Goal: Information Seeking & Learning: Learn about a topic

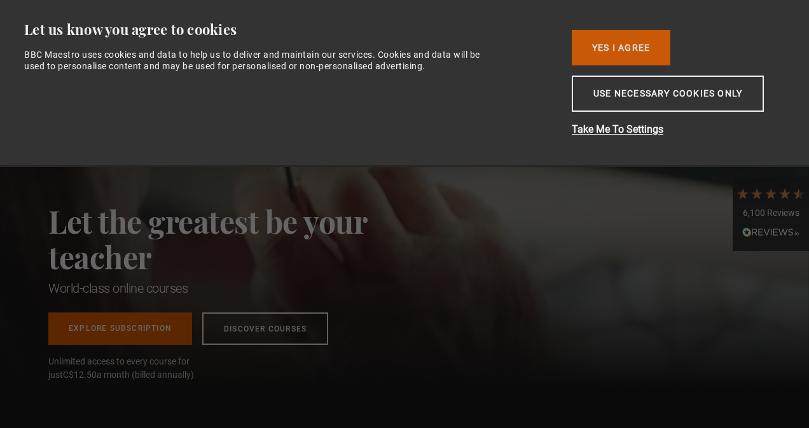
click at [643, 55] on button "Yes I Agree" at bounding box center [620, 48] width 99 height 36
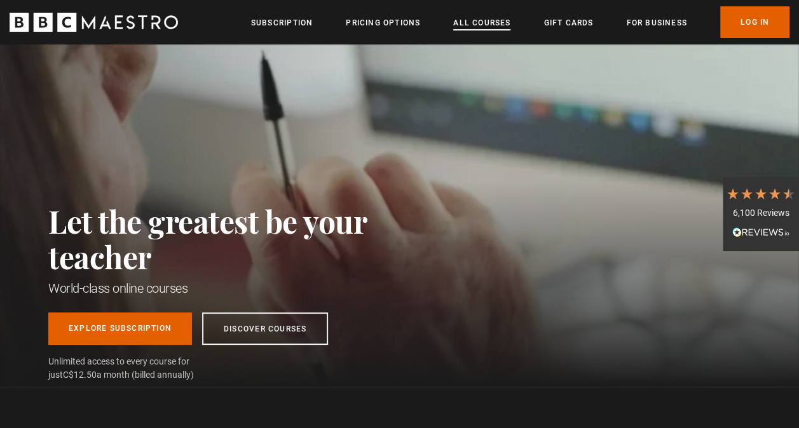
click at [498, 25] on link "All Courses" at bounding box center [481, 23] width 57 height 13
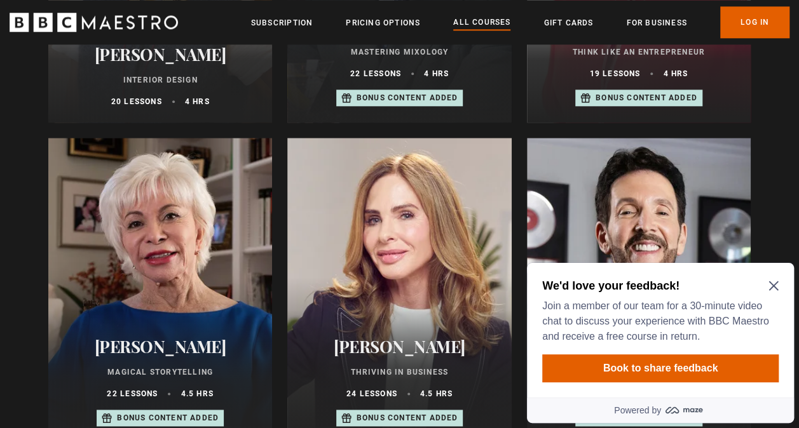
scroll to position [718, 0]
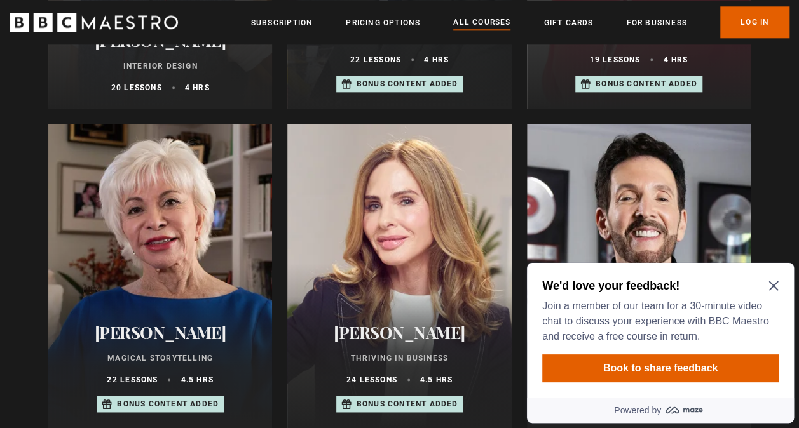
click at [774, 289] on icon "Close Maze Prompt" at bounding box center [774, 286] width 10 height 10
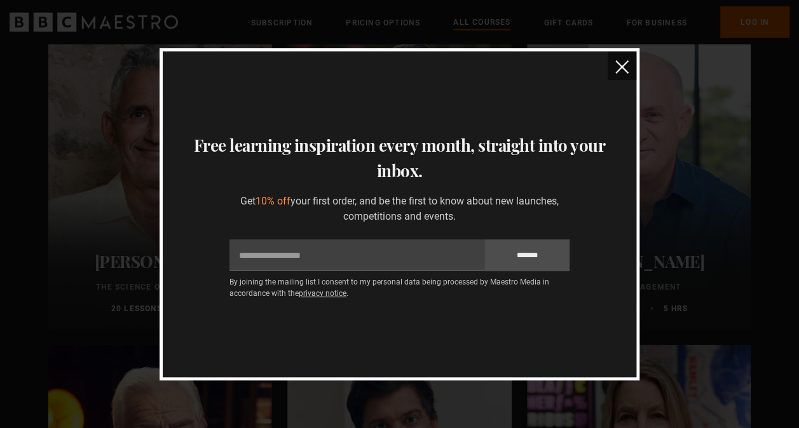
scroll to position [1325, 0]
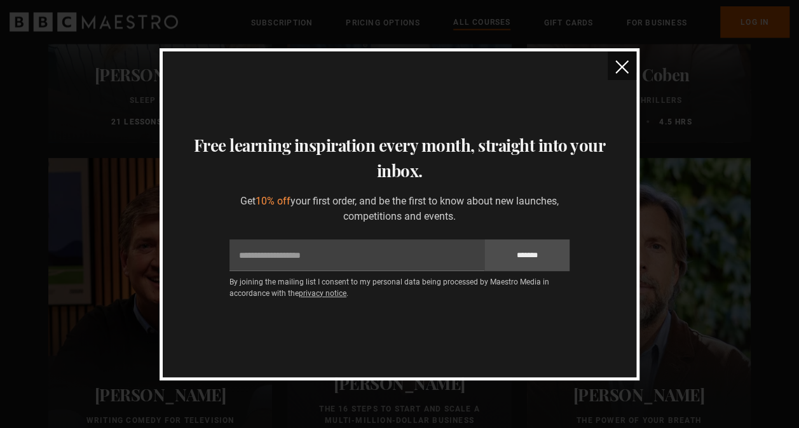
click at [624, 66] on img "close" at bounding box center [621, 66] width 13 height 13
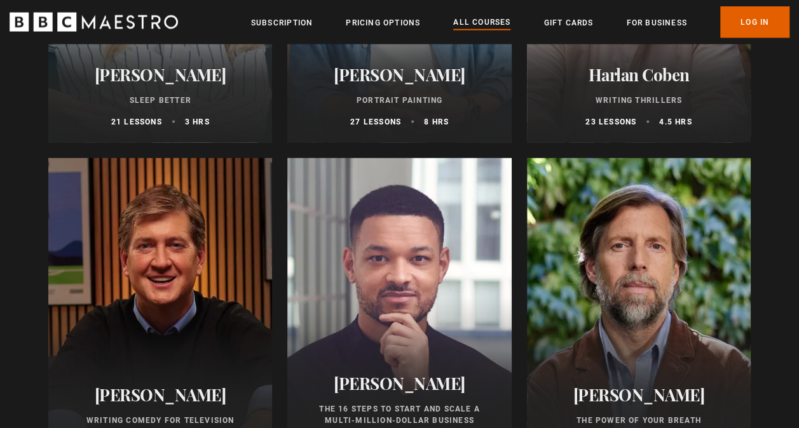
scroll to position [0, 0]
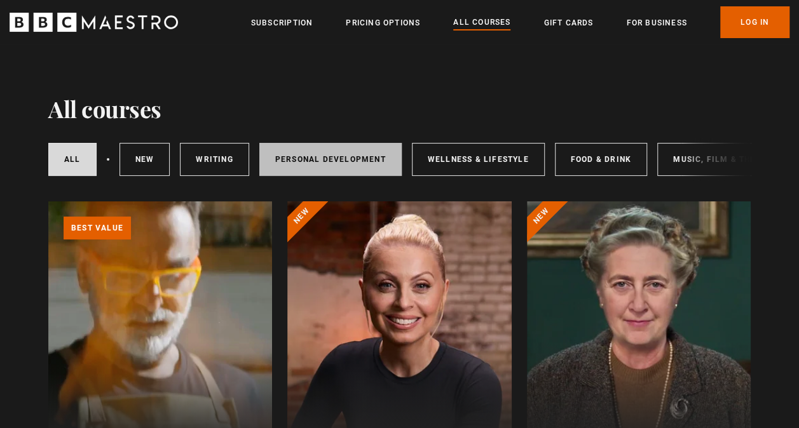
click at [353, 165] on link "Personal Development" at bounding box center [330, 159] width 142 height 33
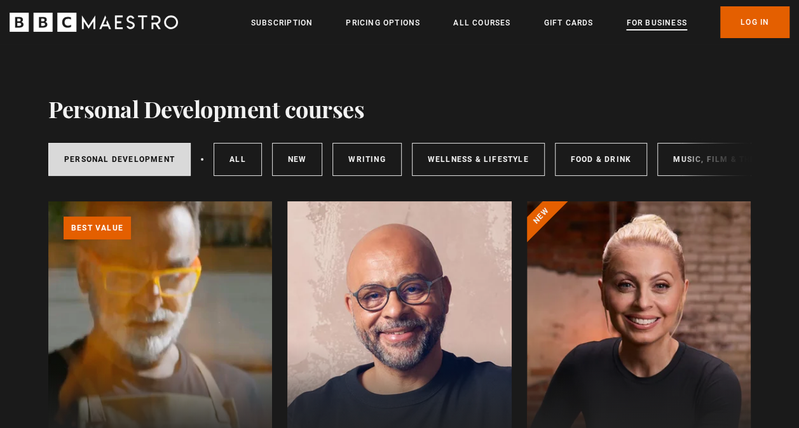
click at [678, 20] on link "For business" at bounding box center [656, 23] width 60 height 13
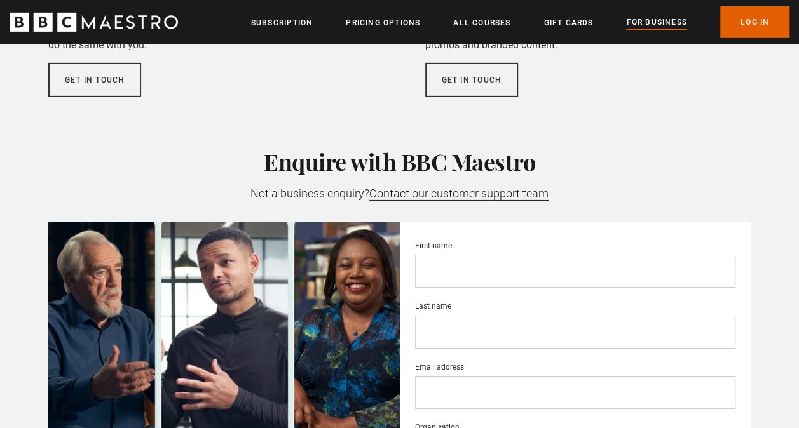
scroll to position [2002, 0]
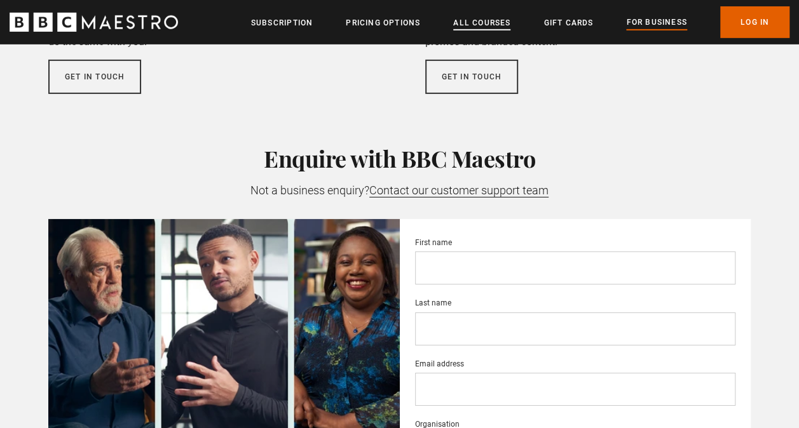
click at [484, 19] on link "All Courses" at bounding box center [481, 23] width 57 height 13
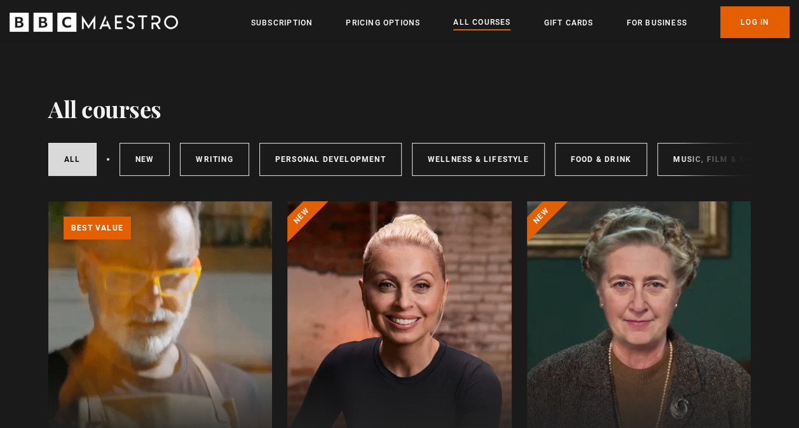
click at [389, 319] on div at bounding box center [399, 354] width 224 height 305
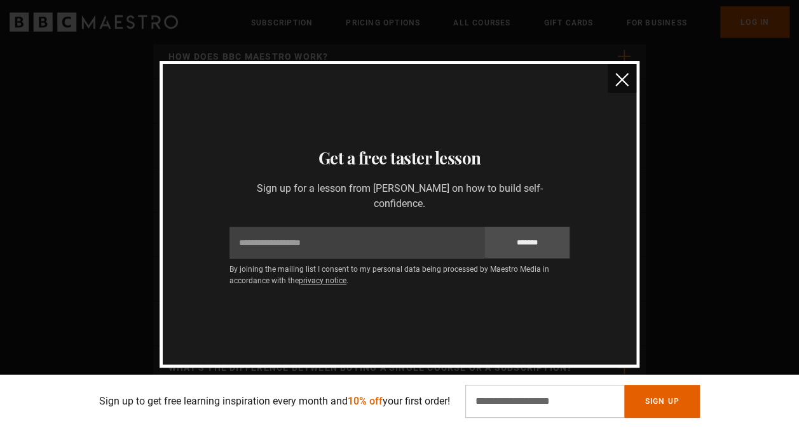
scroll to position [4167, 0]
click at [617, 76] on img "close" at bounding box center [621, 79] width 13 height 13
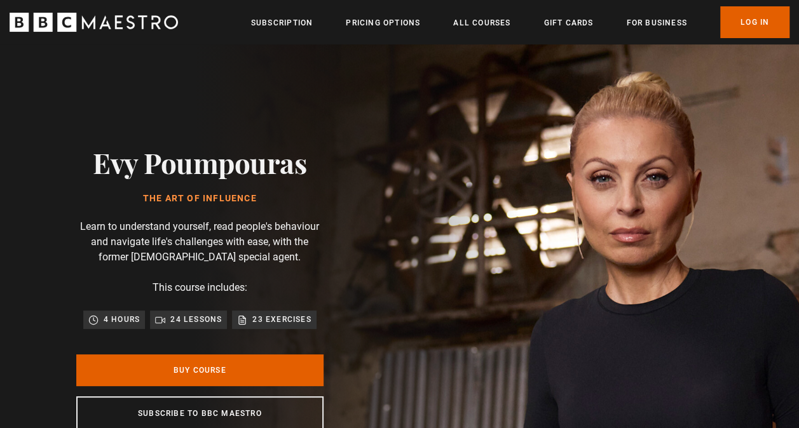
scroll to position [0, 320]
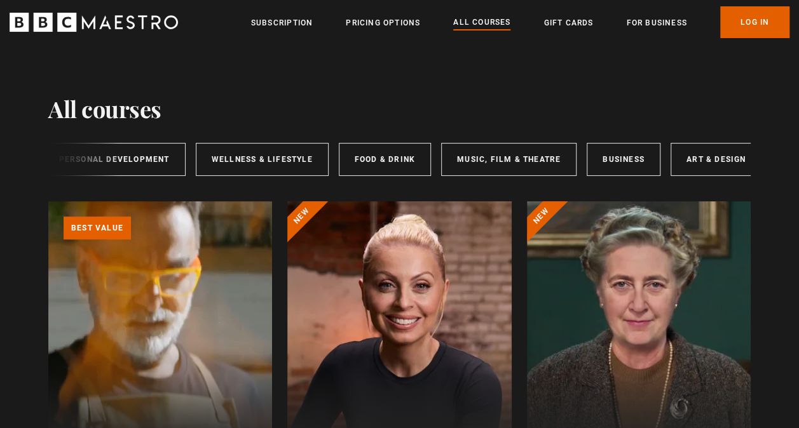
scroll to position [0, 228]
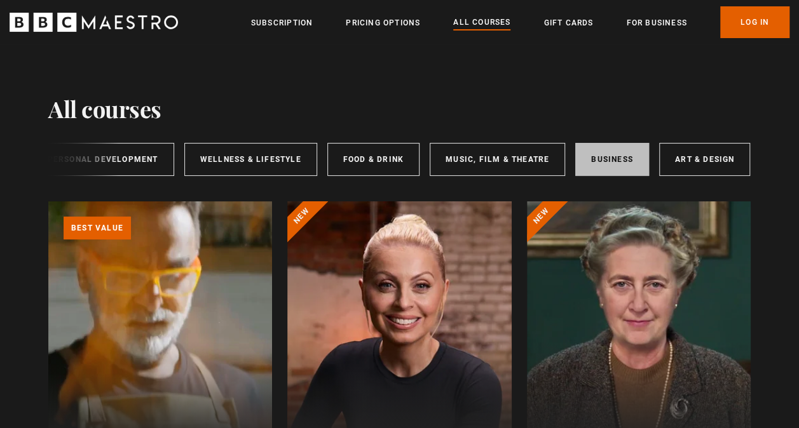
click at [605, 151] on link "Business" at bounding box center [612, 159] width 74 height 33
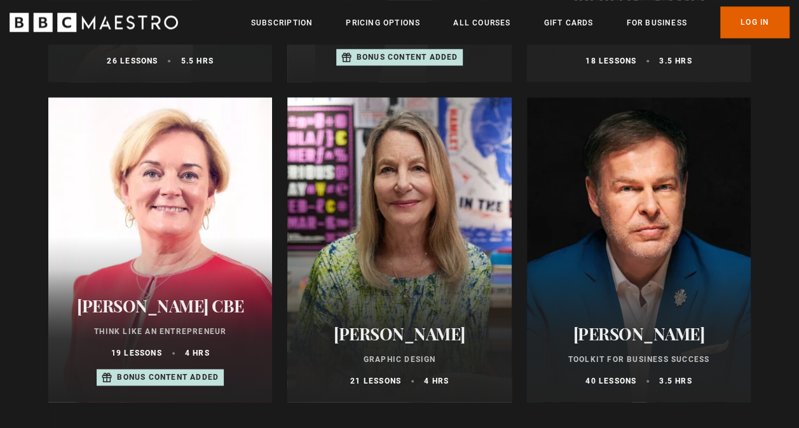
scroll to position [870, 0]
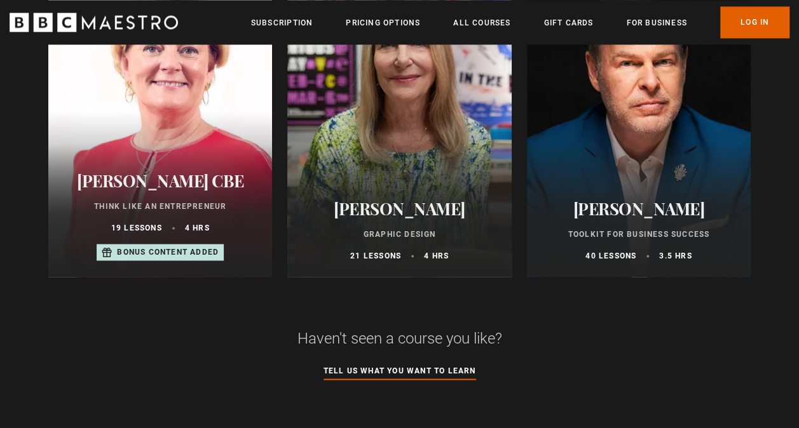
click at [713, 98] on div at bounding box center [639, 124] width 224 height 305
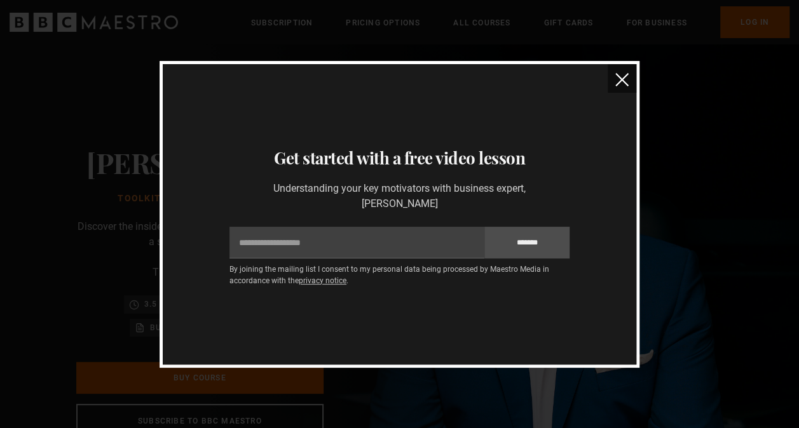
click at [628, 82] on button "close" at bounding box center [622, 78] width 29 height 29
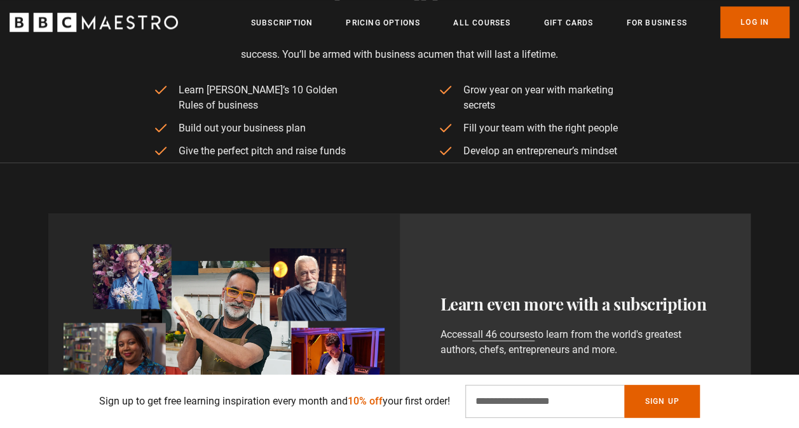
scroll to position [542, 0]
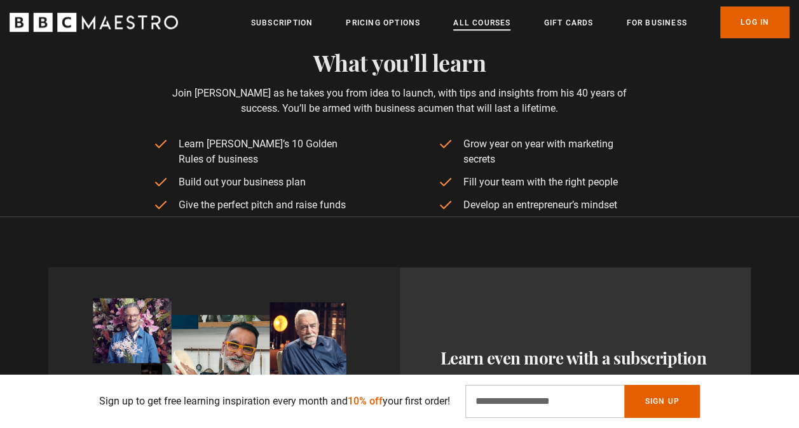
click at [492, 18] on link "All Courses" at bounding box center [481, 23] width 57 height 13
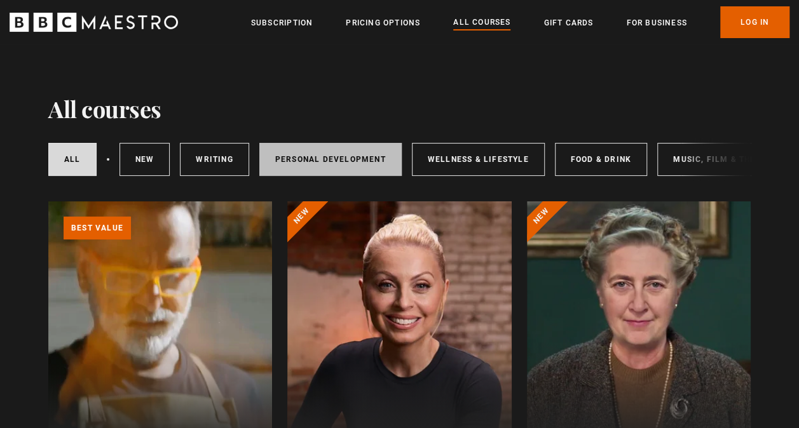
click at [353, 164] on link "Personal Development" at bounding box center [330, 159] width 142 height 33
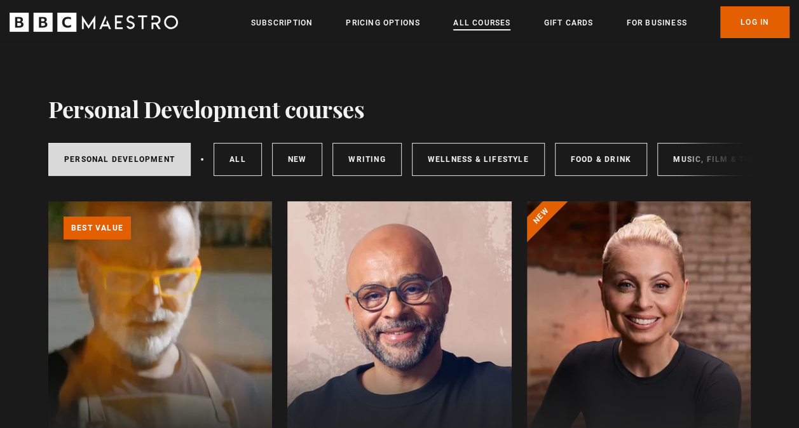
click at [482, 17] on link "All Courses" at bounding box center [481, 23] width 57 height 13
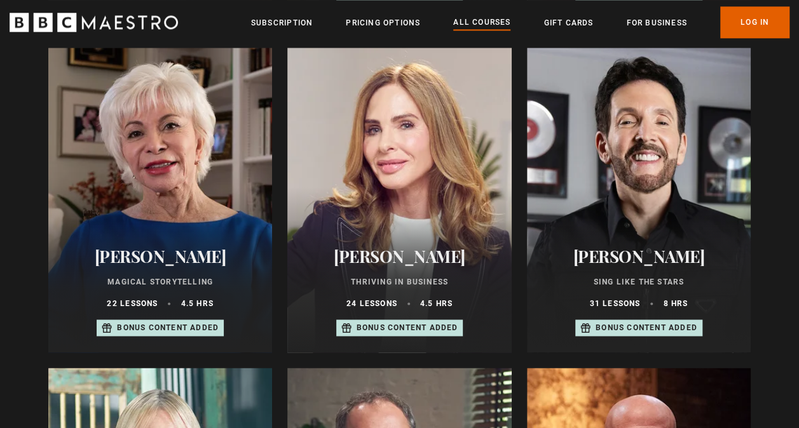
scroll to position [788, 0]
